Goal: Task Accomplishment & Management: Manage account settings

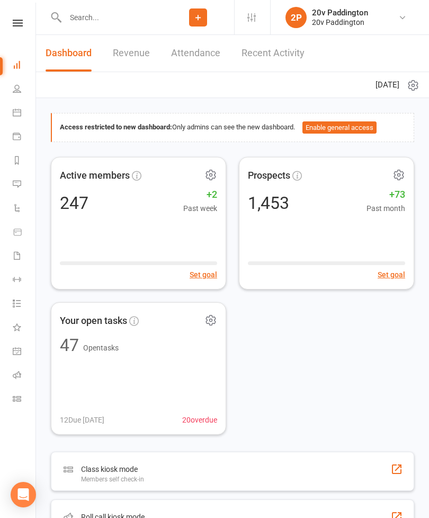
click at [13, 188] on link "Messages 8" at bounding box center [25, 185] width 24 height 24
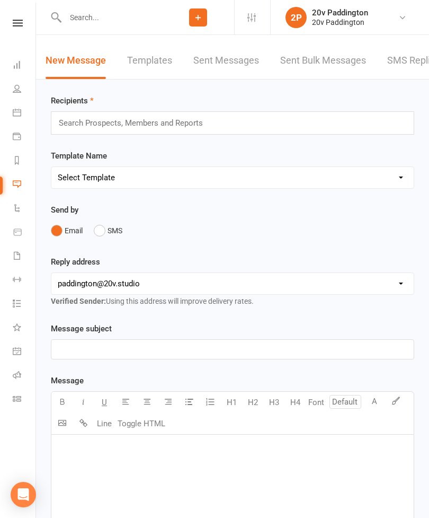
click at [402, 64] on link "SMS Replies 8" at bounding box center [419, 60] width 64 height 37
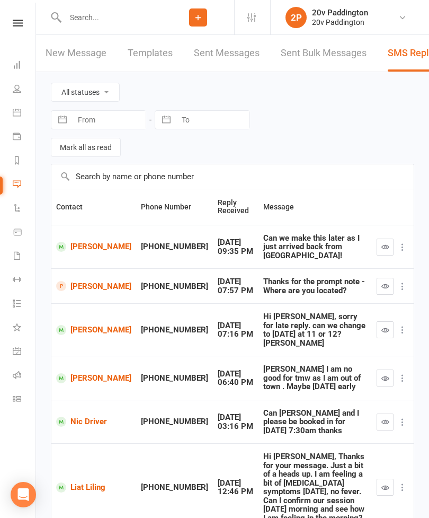
click at [17, 82] on link "People" at bounding box center [25, 90] width 24 height 24
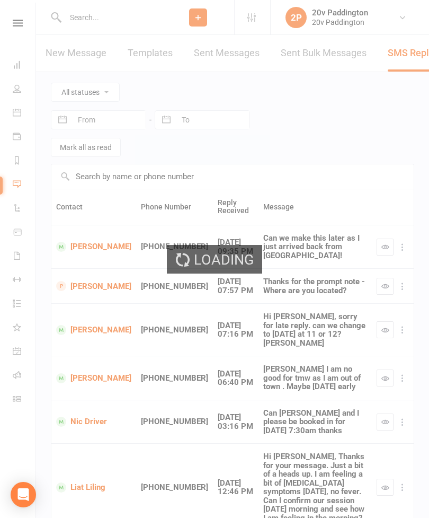
select select "100"
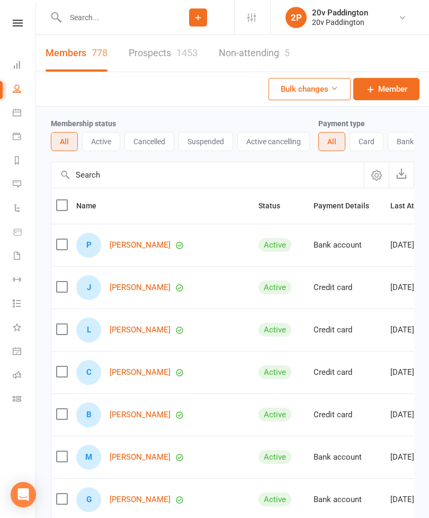
click at [168, 56] on link "Prospects 1453" at bounding box center [163, 53] width 69 height 37
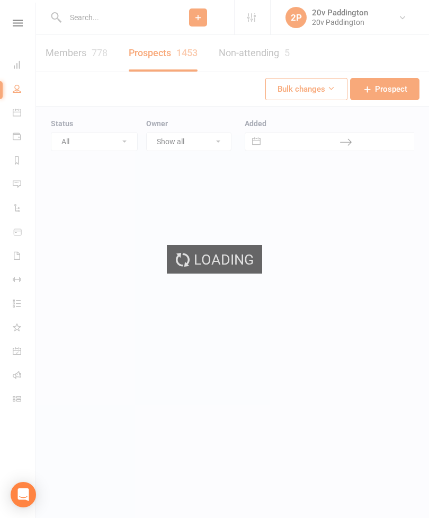
select select "100"
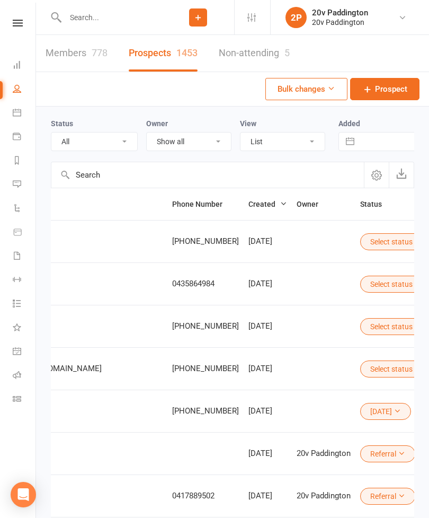
scroll to position [0, 313]
click at [361, 372] on button "Select status" at bounding box center [397, 368] width 72 height 17
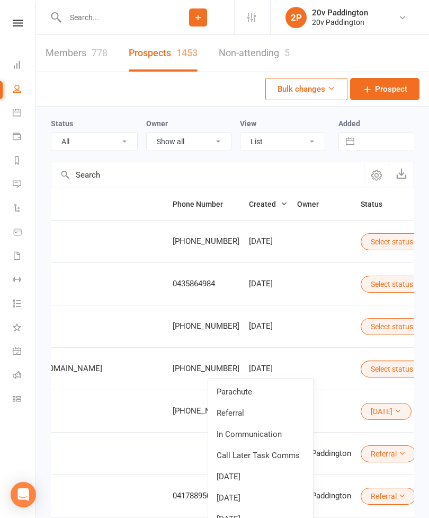
click at [283, 436] on link "In Communication" at bounding box center [260, 433] width 105 height 21
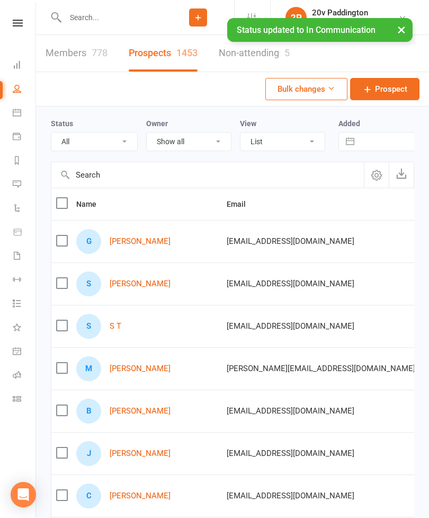
scroll to position [0, 0]
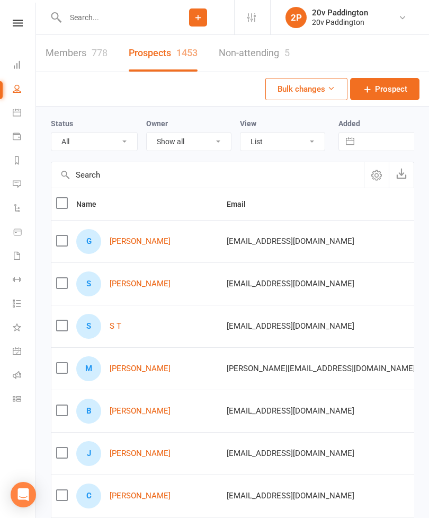
click at [113, 326] on link "S T" at bounding box center [116, 326] width 12 height 9
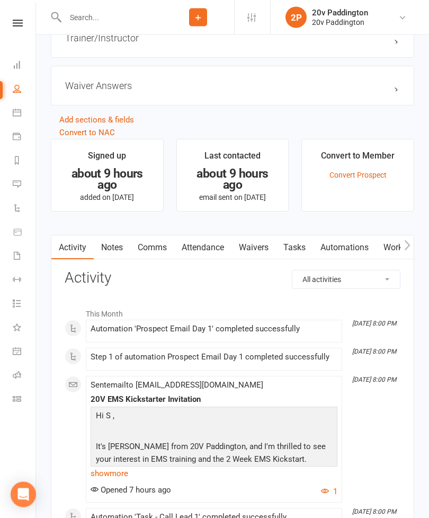
scroll to position [1011, 0]
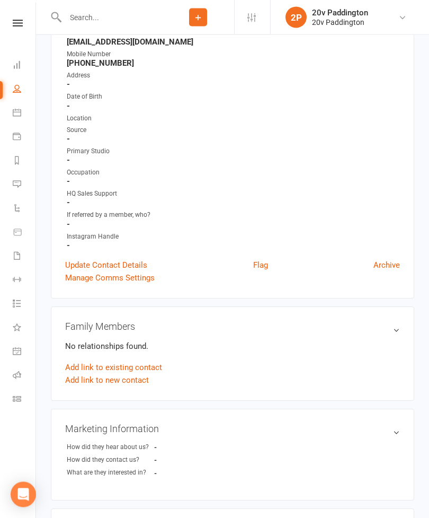
click at [130, 259] on link "Update Contact Details" at bounding box center [106, 265] width 82 height 13
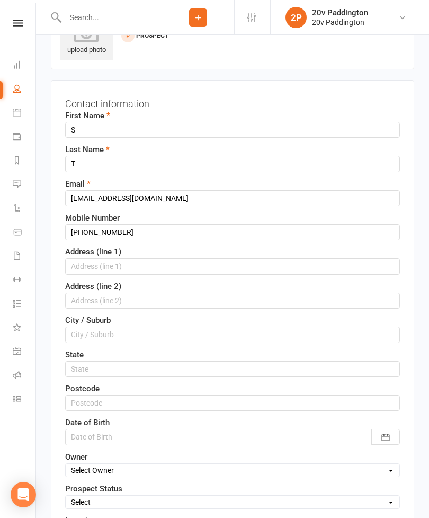
scroll to position [50, 0]
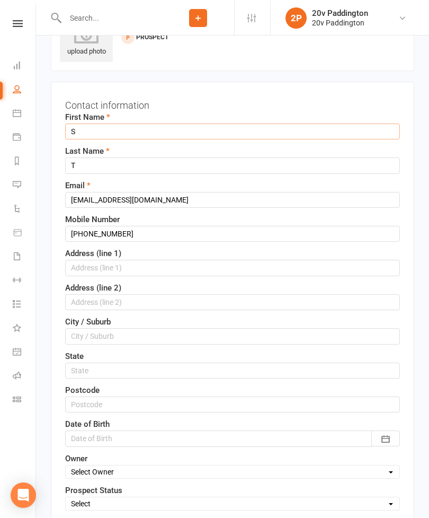
click at [131, 134] on input "S" at bounding box center [232, 131] width 335 height 16
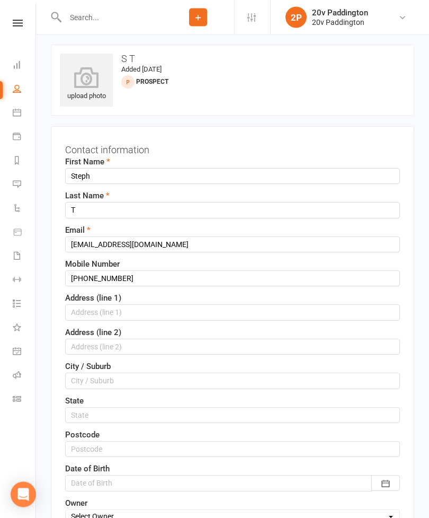
scroll to position [4, 0]
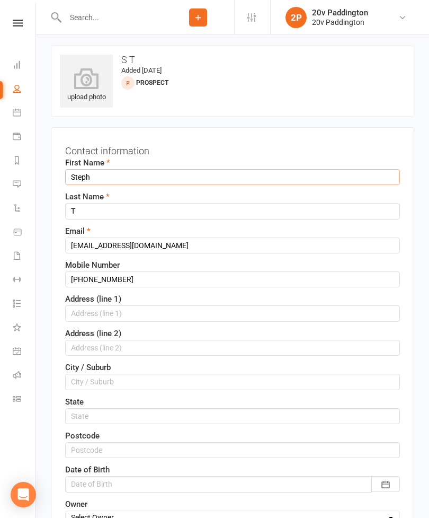
type input "Steph"
click at [192, 212] on input "T" at bounding box center [232, 211] width 335 height 16
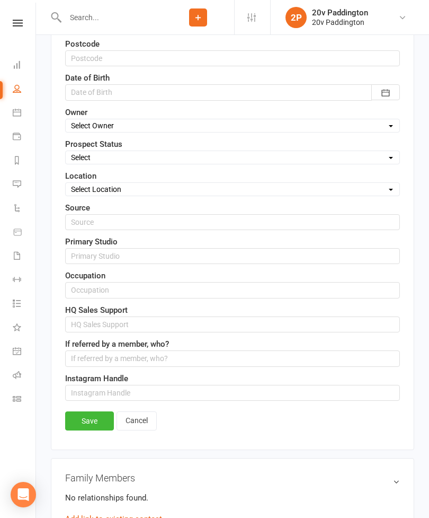
scroll to position [0, 0]
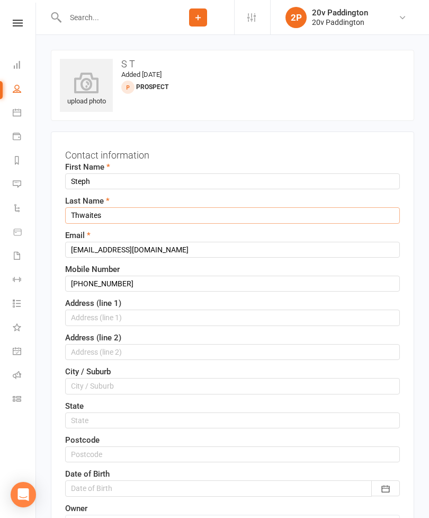
type input "Thwaites"
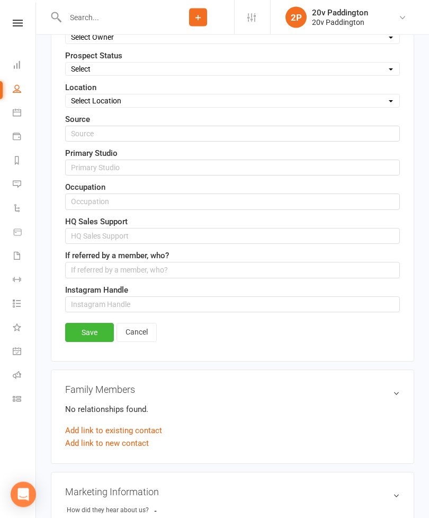
click at [100, 326] on link "Save" at bounding box center [89, 332] width 49 height 19
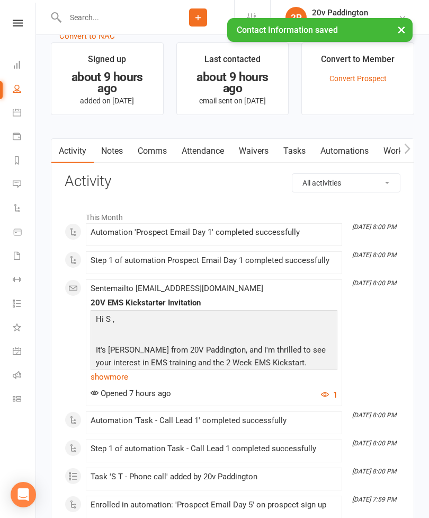
scroll to position [1108, 0]
click at [264, 155] on link "Waivers" at bounding box center [253, 151] width 44 height 24
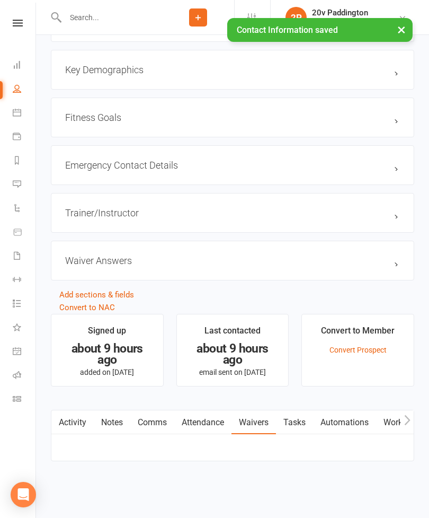
scroll to position [841, 0]
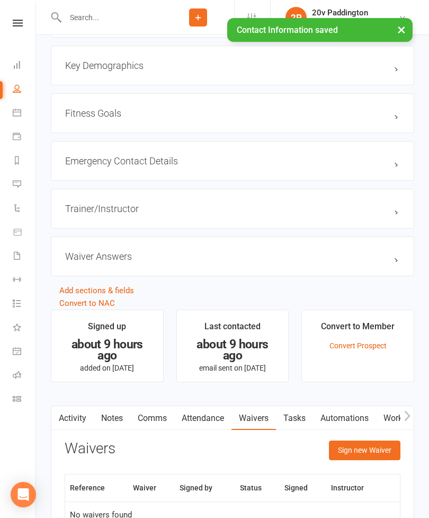
click at [345, 427] on link "Automations" at bounding box center [344, 418] width 63 height 24
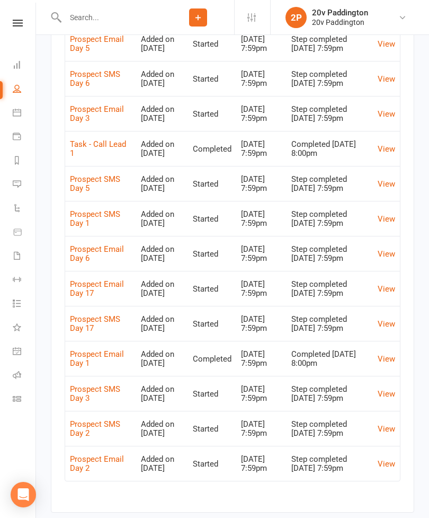
scroll to position [1336, 0]
click at [394, 224] on link "View" at bounding box center [386, 220] width 17 height 10
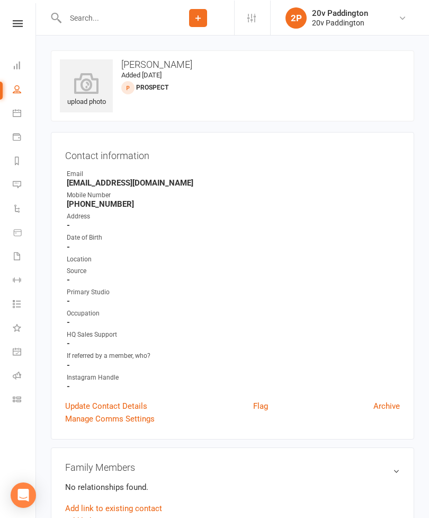
click at [25, 179] on link "Messages 8" at bounding box center [25, 185] width 24 height 24
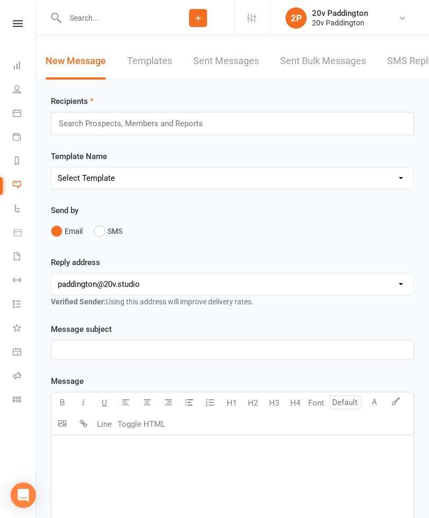
click at [411, 62] on link "SMS Replies 8" at bounding box center [419, 60] width 64 height 37
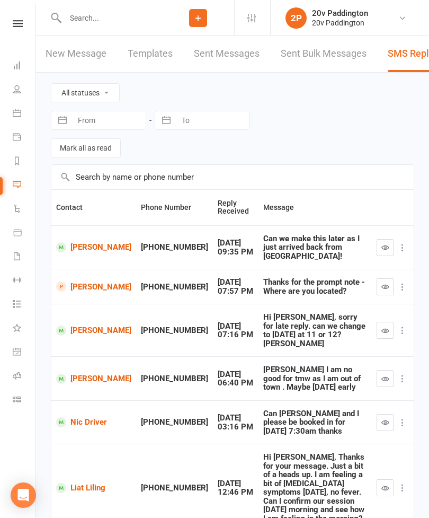
click at [22, 94] on link "People" at bounding box center [25, 90] width 24 height 24
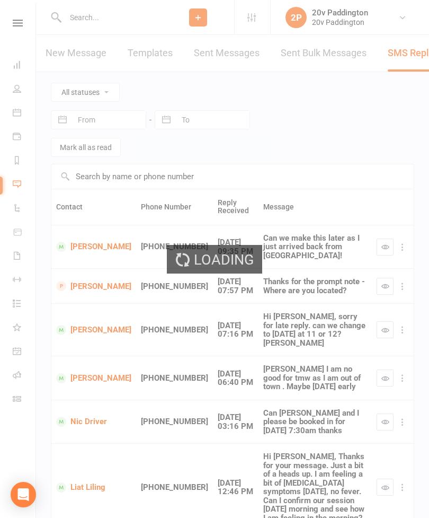
select select "100"
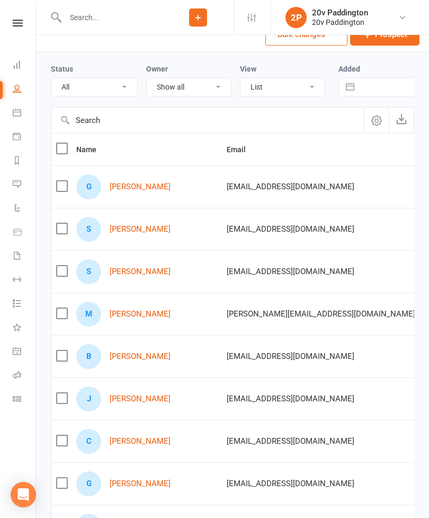
click at [148, 234] on link "Steph Thwaites" at bounding box center [140, 229] width 61 height 9
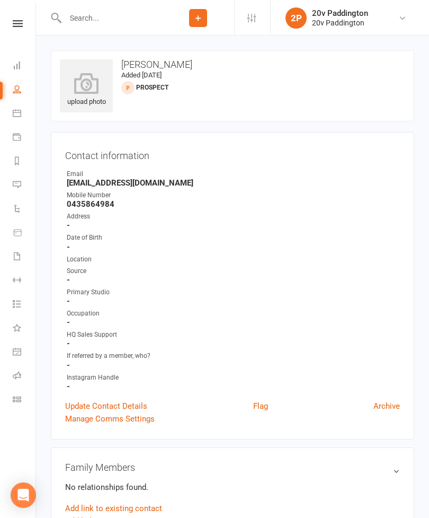
click at [17, 86] on icon at bounding box center [17, 88] width 8 height 8
select select "100"
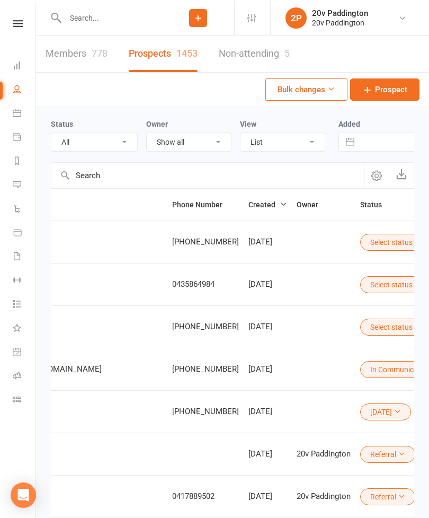
scroll to position [0, 313]
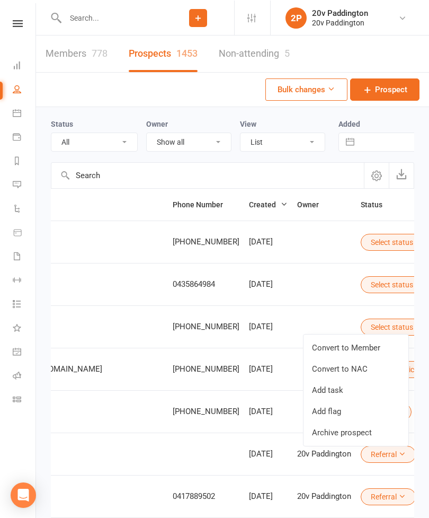
click at [373, 431] on link "Archive prospect" at bounding box center [356, 431] width 105 height 21
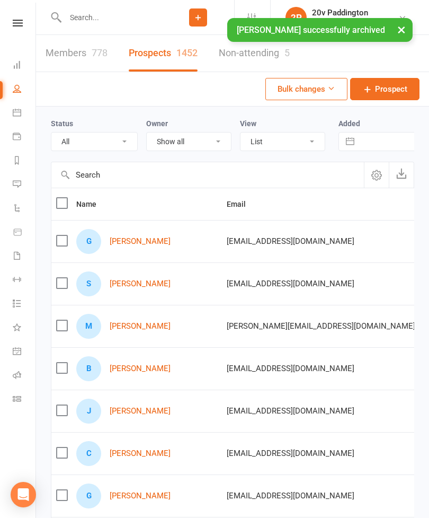
scroll to position [0, 0]
click at [130, 279] on link "Steph Thwaites" at bounding box center [140, 283] width 61 height 9
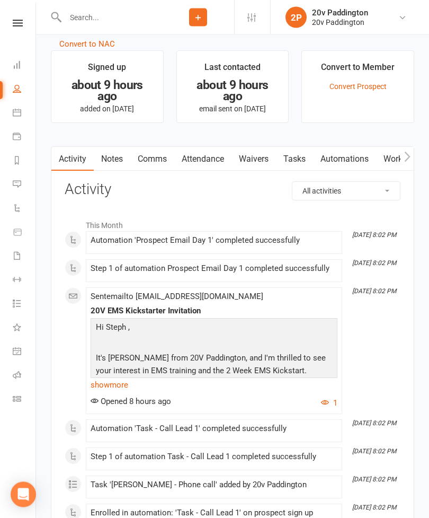
scroll to position [1100, 0]
click at [353, 155] on link "Automations" at bounding box center [344, 159] width 63 height 24
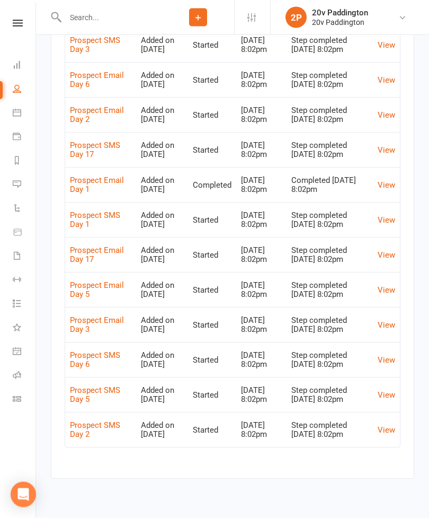
scroll to position [1370, 0]
click at [388, 120] on link "View" at bounding box center [386, 115] width 17 height 10
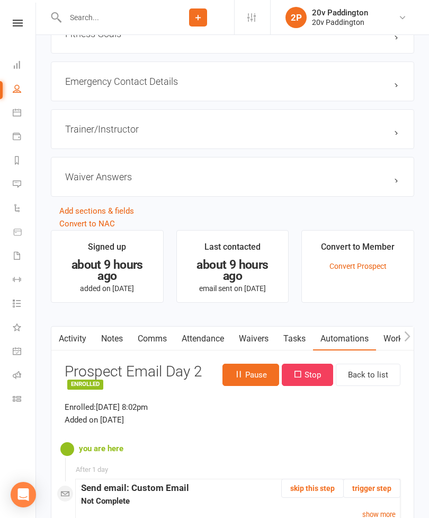
scroll to position [980, 0]
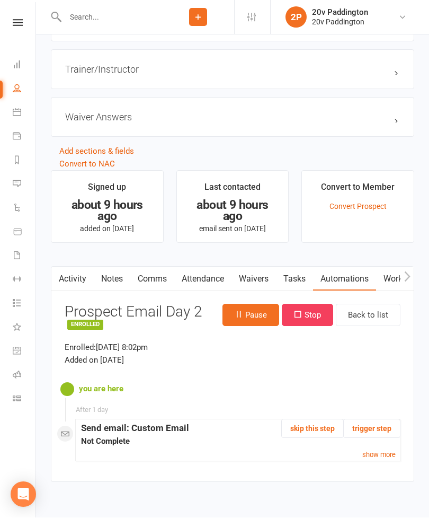
click at [386, 310] on link "Back to list" at bounding box center [368, 315] width 65 height 22
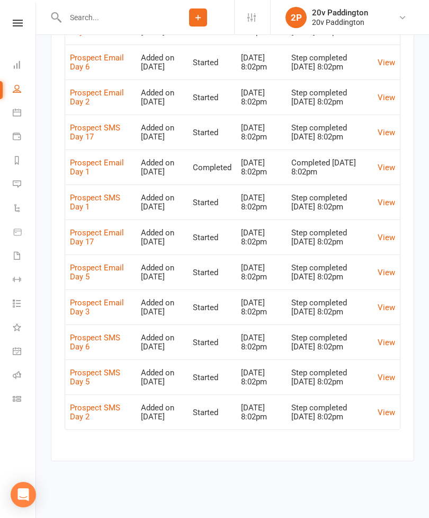
scroll to position [1436, 0]
click at [391, 417] on link "View" at bounding box center [386, 412] width 17 height 10
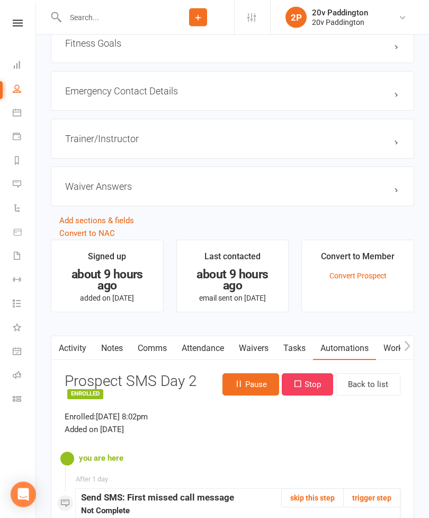
scroll to position [980, 0]
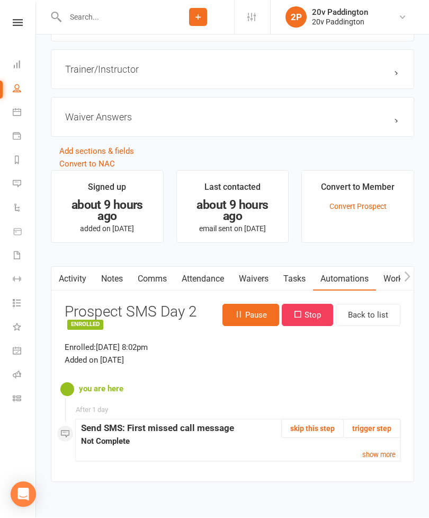
click at [319, 317] on button "Stop" at bounding box center [307, 315] width 51 height 22
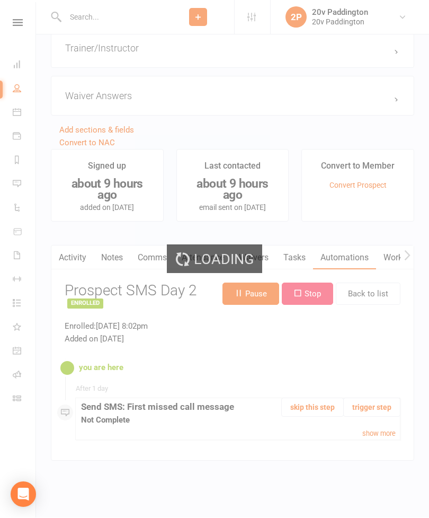
scroll to position [1014, 0]
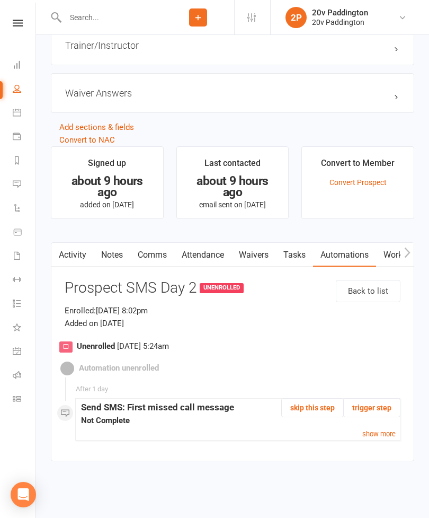
click at [19, 92] on icon at bounding box center [17, 88] width 8 height 8
select select "100"
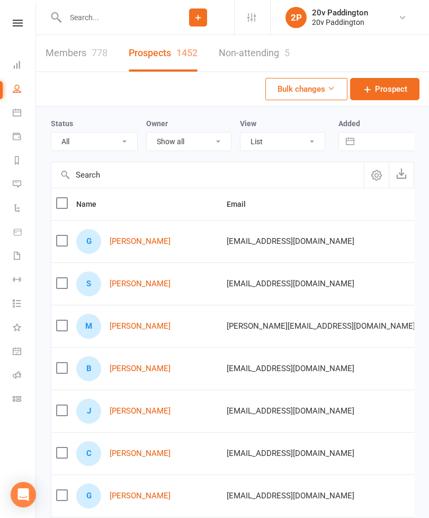
click at [150, 239] on link "Graeme Sutcliffe" at bounding box center [140, 241] width 61 height 9
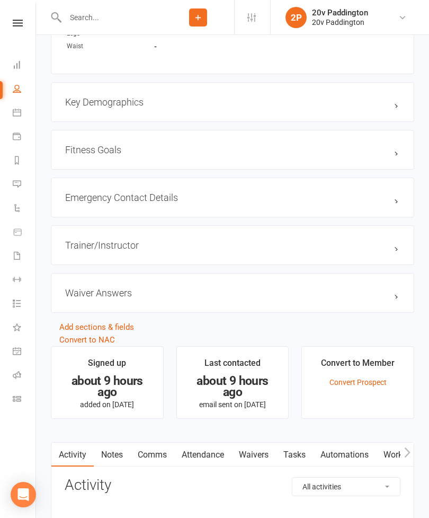
scroll to position [1095, 0]
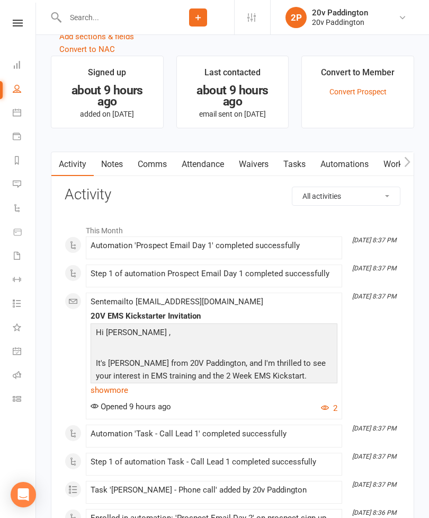
click at [355, 170] on link "Automations" at bounding box center [344, 164] width 63 height 24
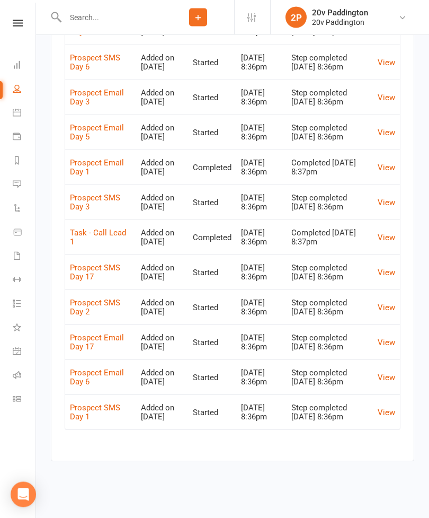
scroll to position [1388, 0]
click at [381, 312] on link "View" at bounding box center [386, 307] width 17 height 10
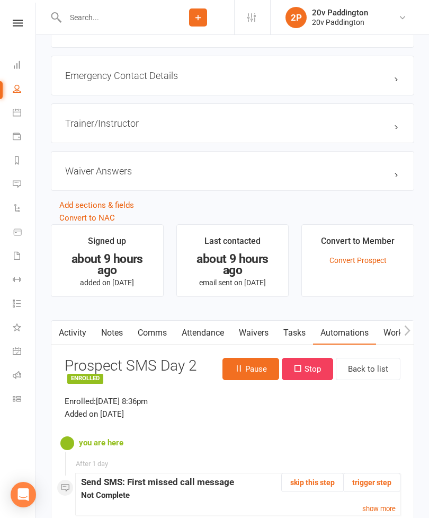
scroll to position [980, 0]
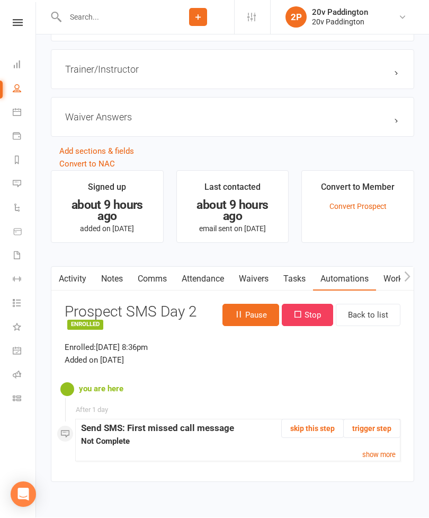
click at [314, 322] on button "Stop" at bounding box center [307, 315] width 51 height 22
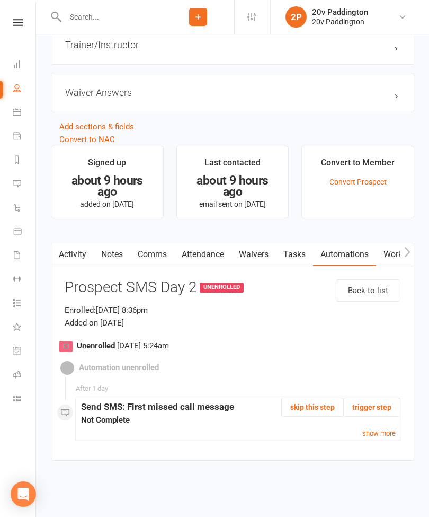
scroll to position [1014, 0]
